Goal: Find specific page/section: Find specific page/section

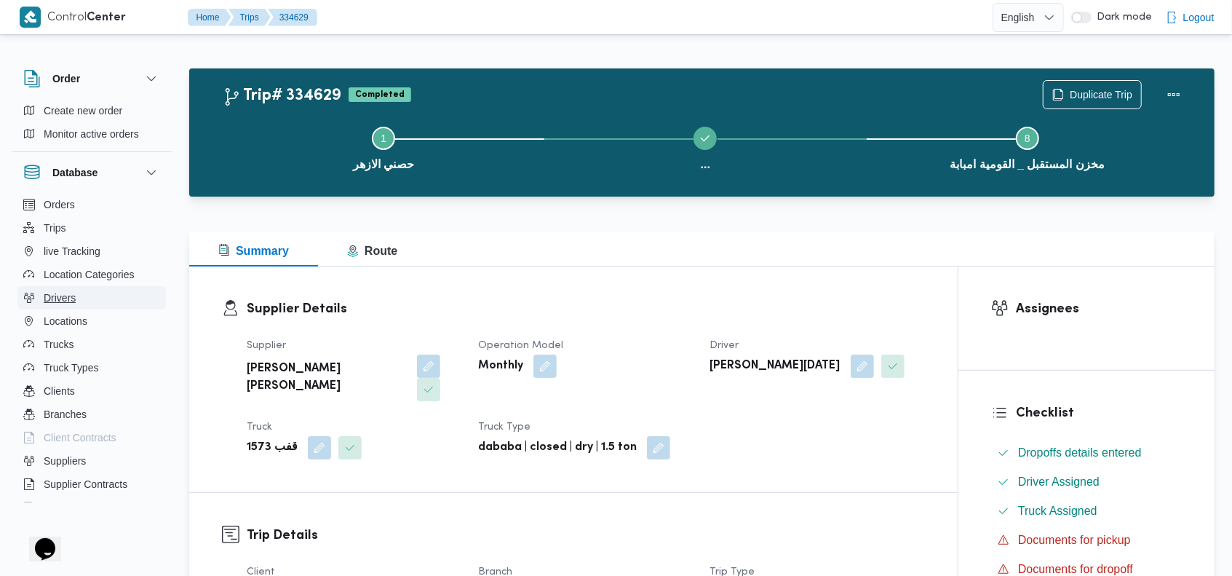
click at [71, 298] on span "Drivers" at bounding box center [60, 297] width 32 height 17
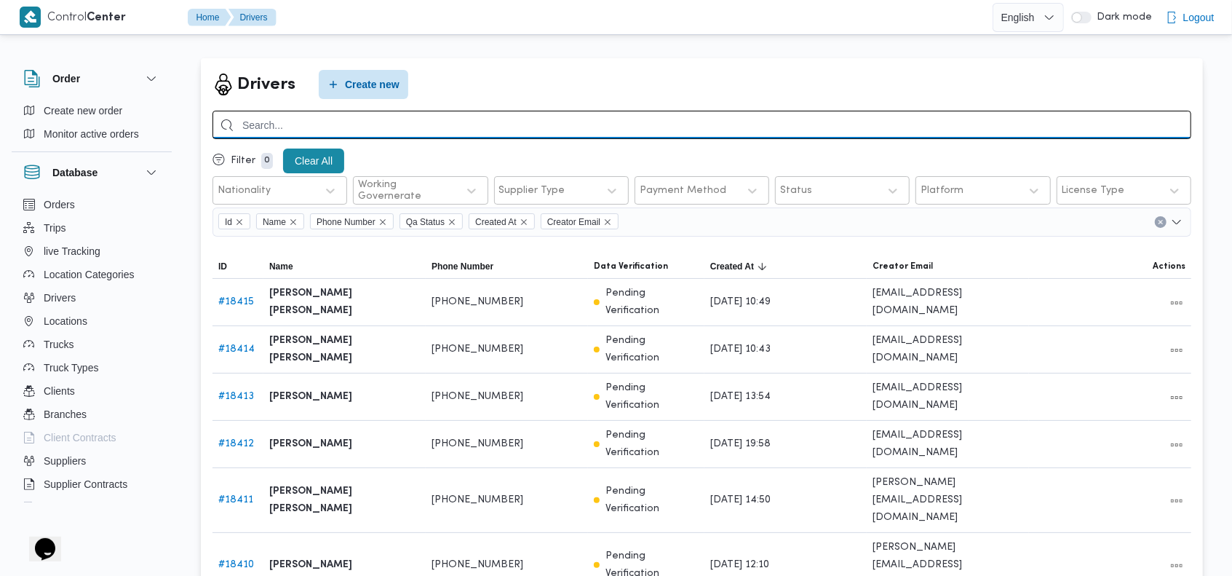
click at [1023, 122] on input "search" at bounding box center [701, 125] width 979 height 28
type input "[PERSON_NAME]"
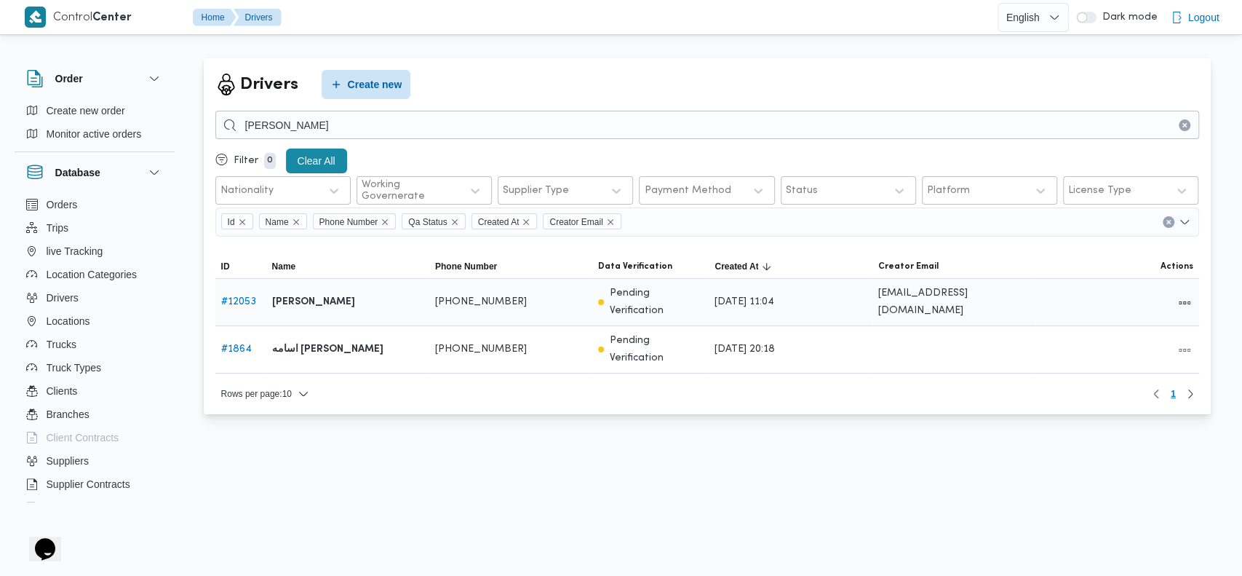
click at [239, 297] on link "# 12053" at bounding box center [238, 301] width 35 height 9
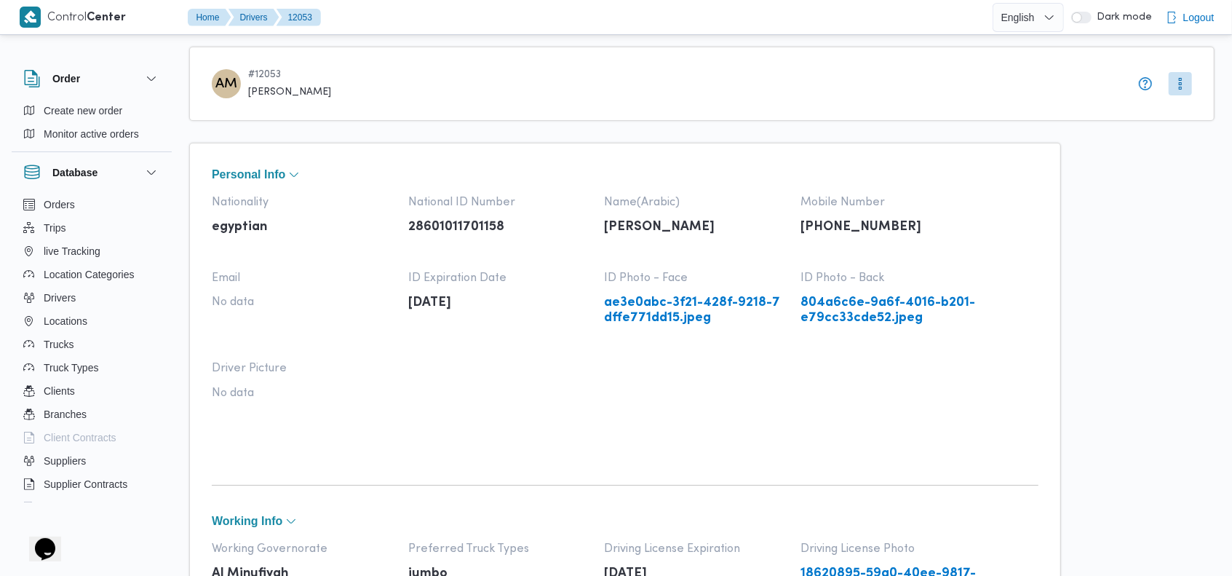
click at [679, 317] on link "ae3e0abc-3f21-428f-9218-7dffe771dd15.jpeg" at bounding box center [696, 310] width 182 height 30
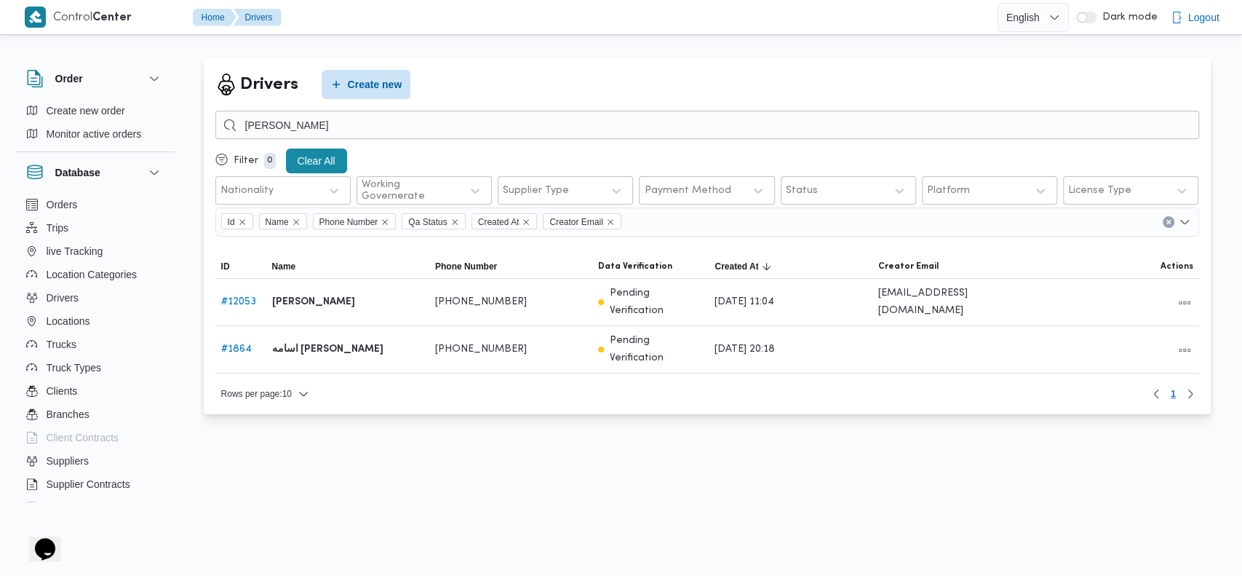
click at [730, 72] on div "Drivers Create new" at bounding box center [707, 84] width 984 height 29
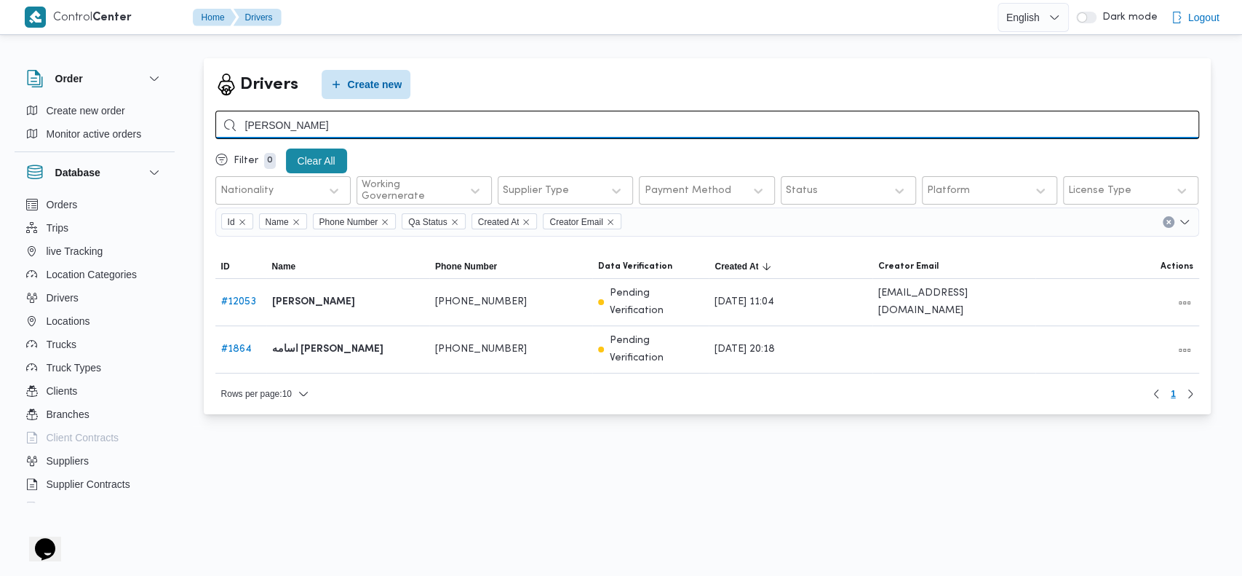
click at [580, 119] on input "[PERSON_NAME]" at bounding box center [707, 125] width 984 height 28
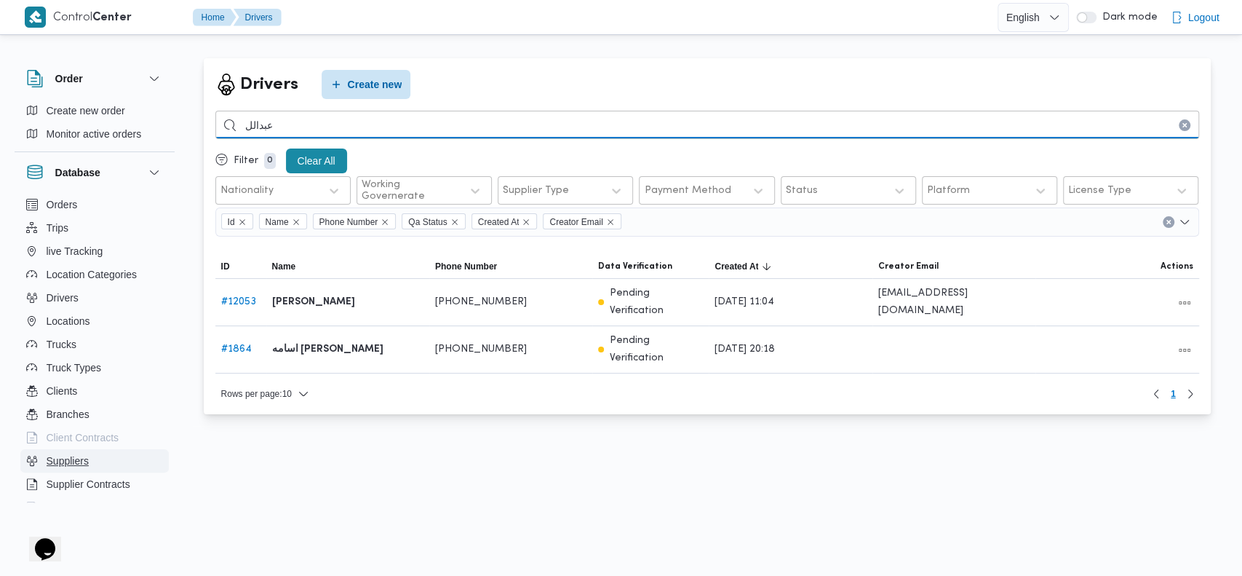
type input "عبدالل"
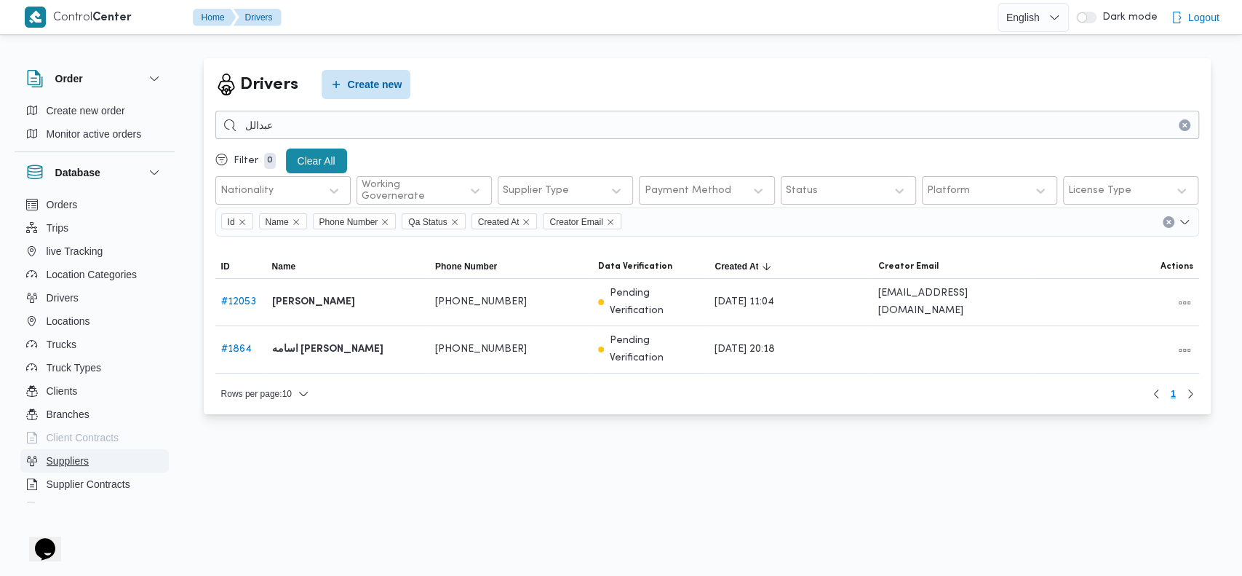
click at [62, 459] on span "Suppliers" at bounding box center [68, 460] width 42 height 17
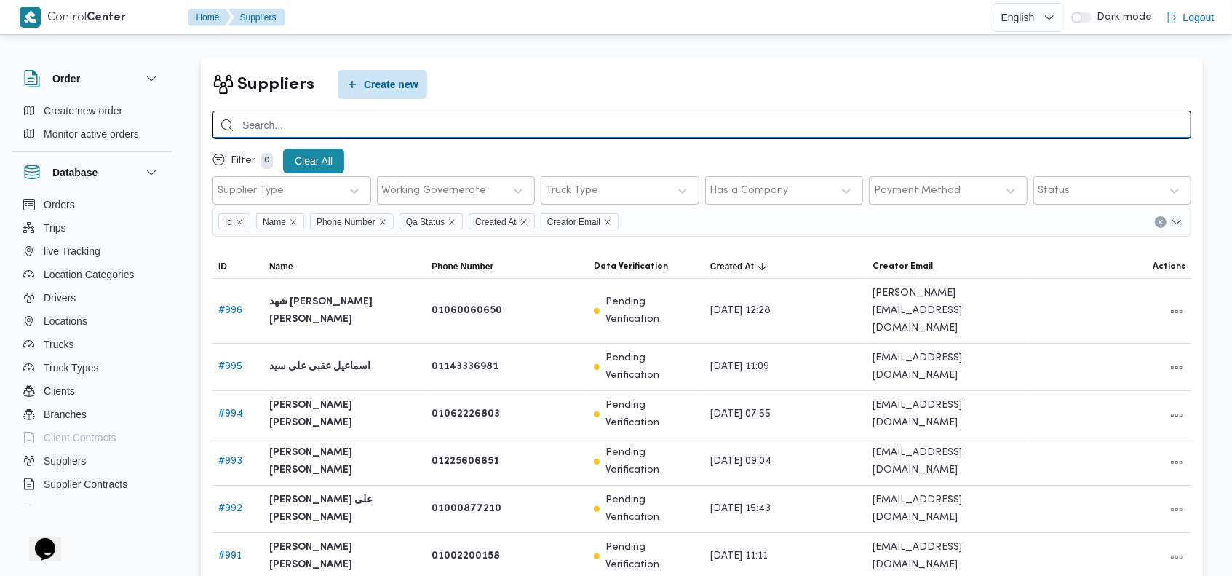
click at [995, 125] on input "search" at bounding box center [701, 125] width 979 height 28
type input "[PERSON_NAME]"
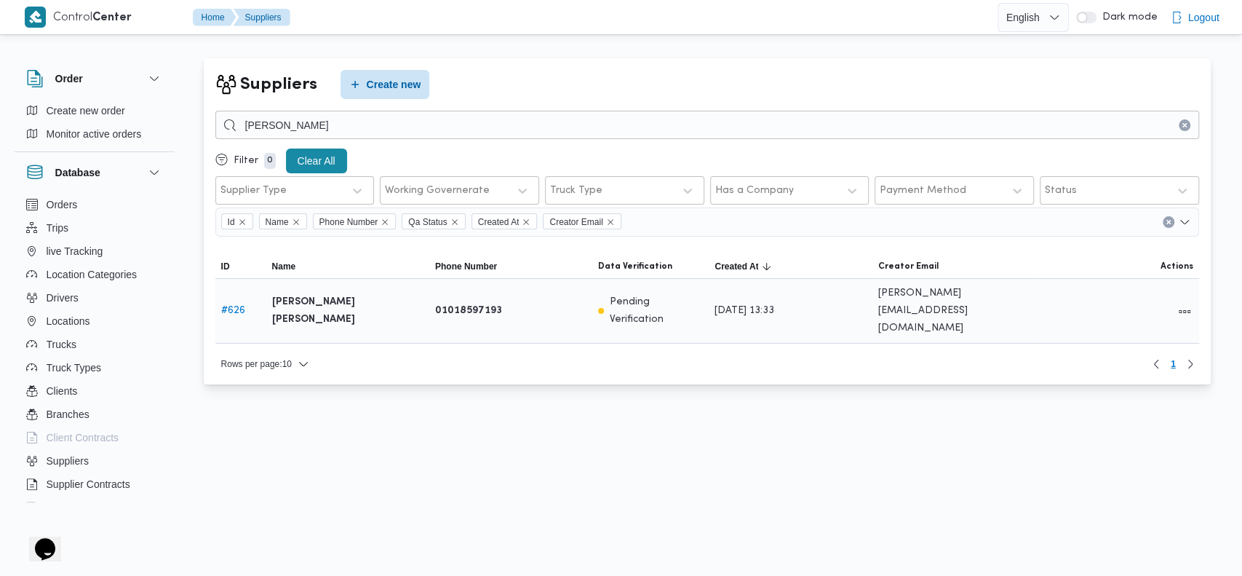
click at [235, 306] on link "# 626" at bounding box center [233, 310] width 24 height 9
select select "8"
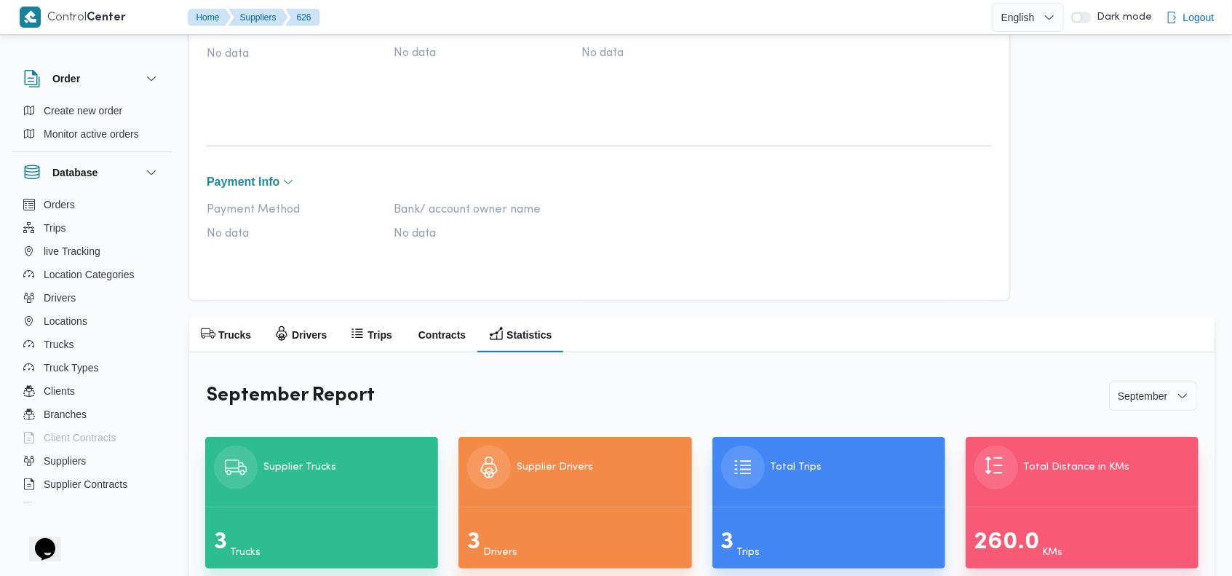
scroll to position [636, 0]
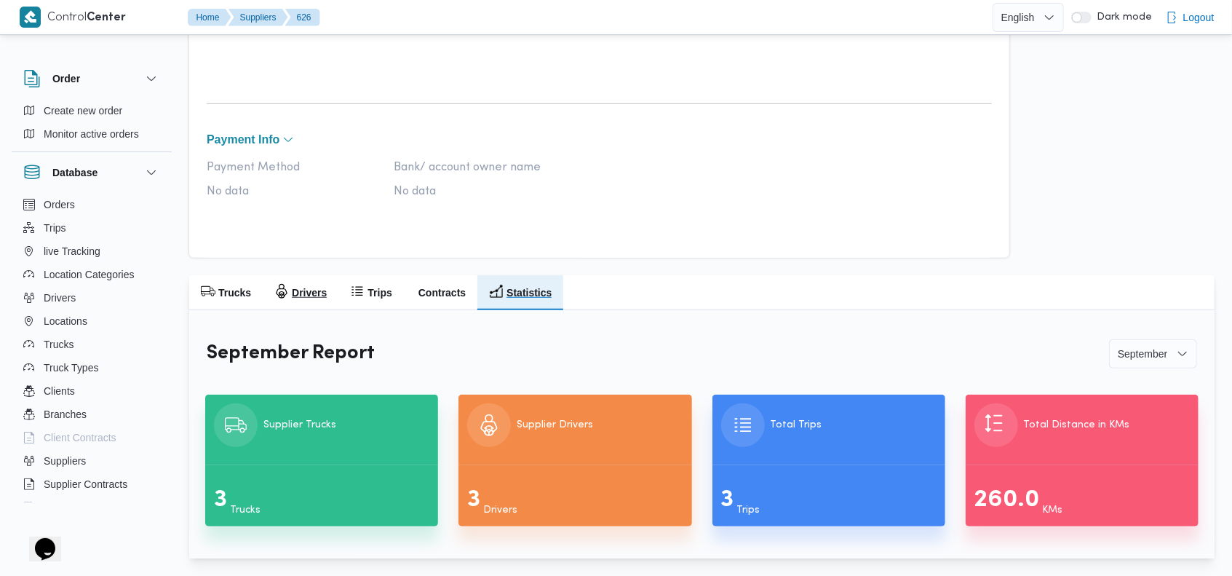
click at [297, 294] on h2 "Drivers" at bounding box center [309, 292] width 35 height 17
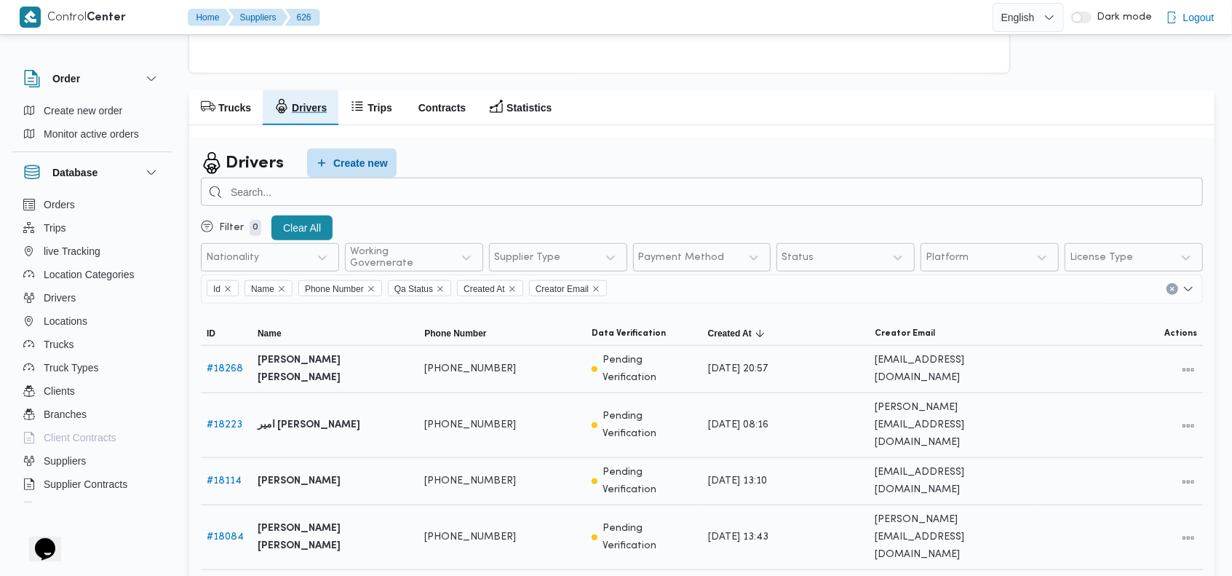
scroll to position [831, 0]
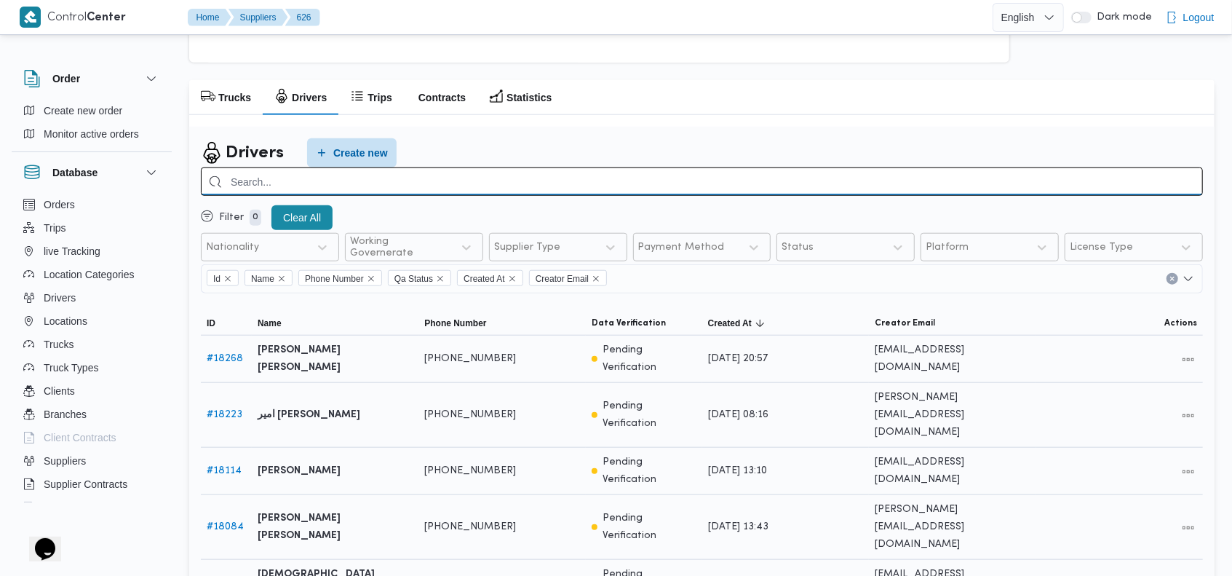
click at [656, 186] on input "search" at bounding box center [702, 181] width 1002 height 28
type input "اسامه"
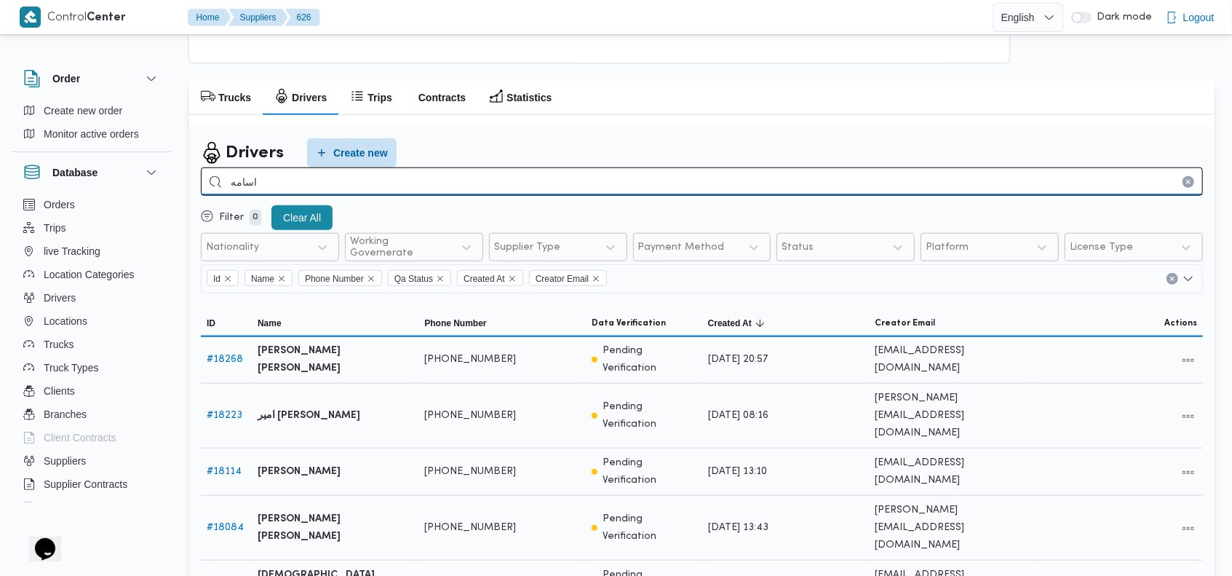
scroll to position [684, 0]
